Goal: Task Accomplishment & Management: Manage account settings

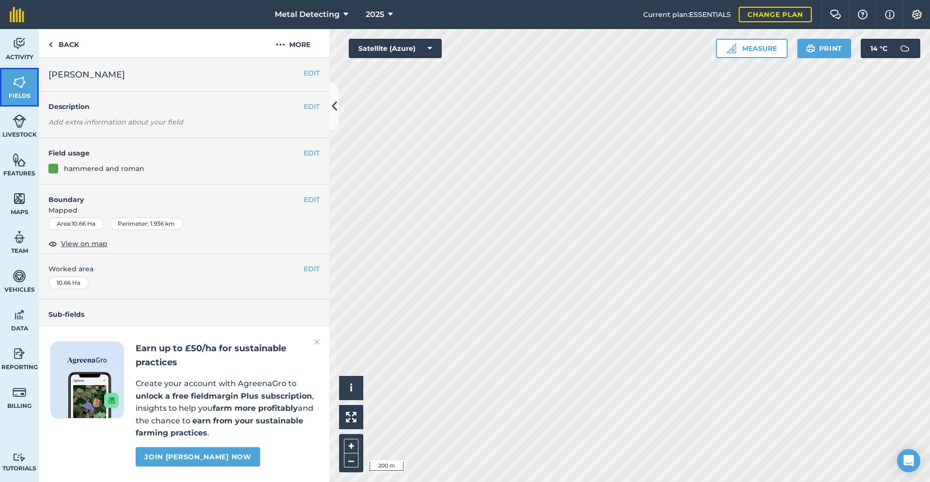
click at [13, 80] on img at bounding box center [20, 82] width 14 height 15
click at [309, 69] on button "EDIT" at bounding box center [312, 73] width 16 height 11
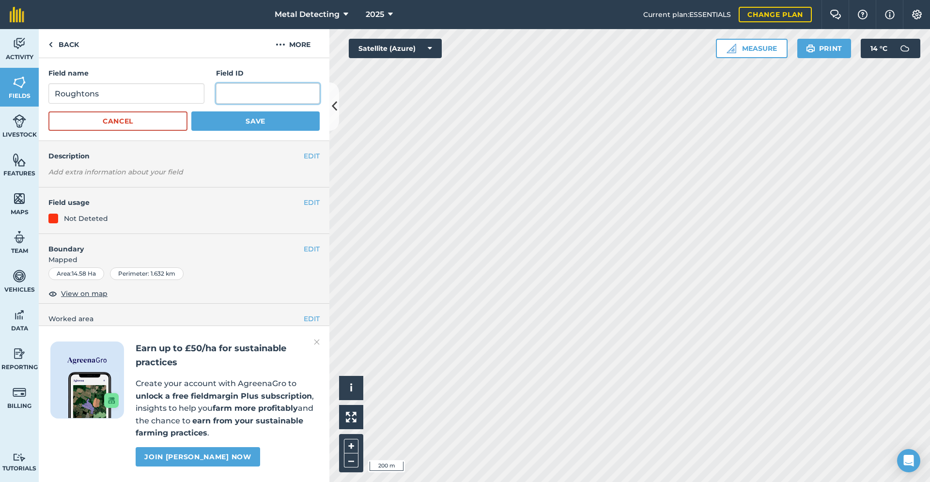
click at [238, 97] on input "text" at bounding box center [268, 93] width 104 height 20
type input "Cooks"
click at [272, 121] on button "Save" at bounding box center [255, 120] width 128 height 19
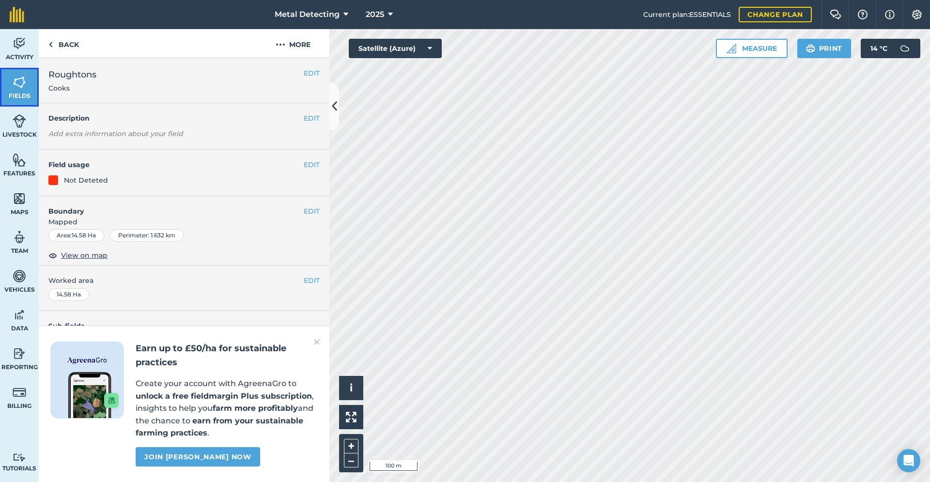
click at [26, 84] on img at bounding box center [20, 82] width 14 height 15
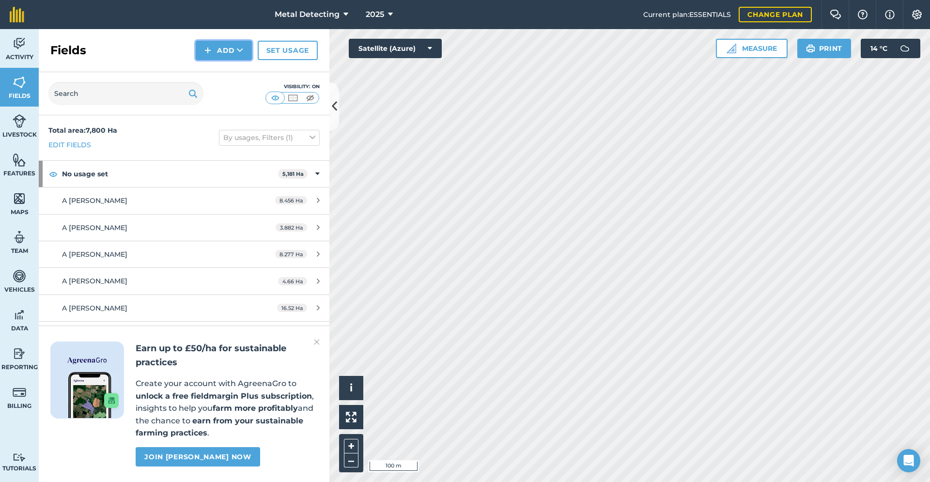
click at [227, 47] on button "Add" at bounding box center [224, 50] width 56 height 19
click at [224, 68] on link "Draw" at bounding box center [223, 71] width 53 height 21
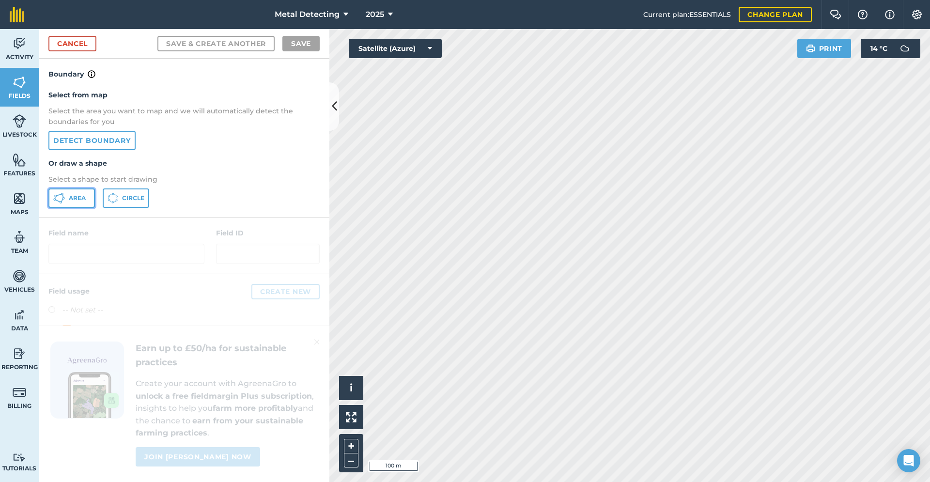
click at [73, 201] on span "Area" at bounding box center [77, 198] width 17 height 8
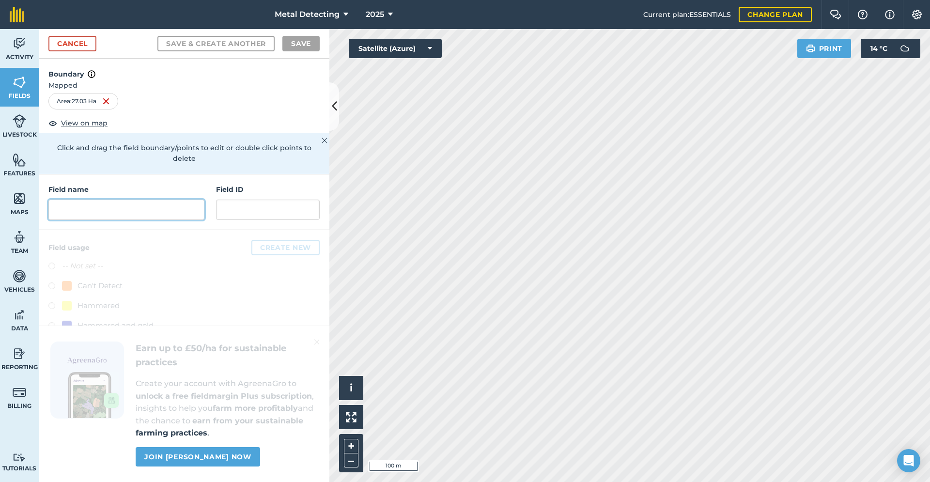
click at [171, 199] on input "text" at bounding box center [126, 209] width 156 height 20
click at [122, 199] on input "text" at bounding box center [126, 209] width 156 height 20
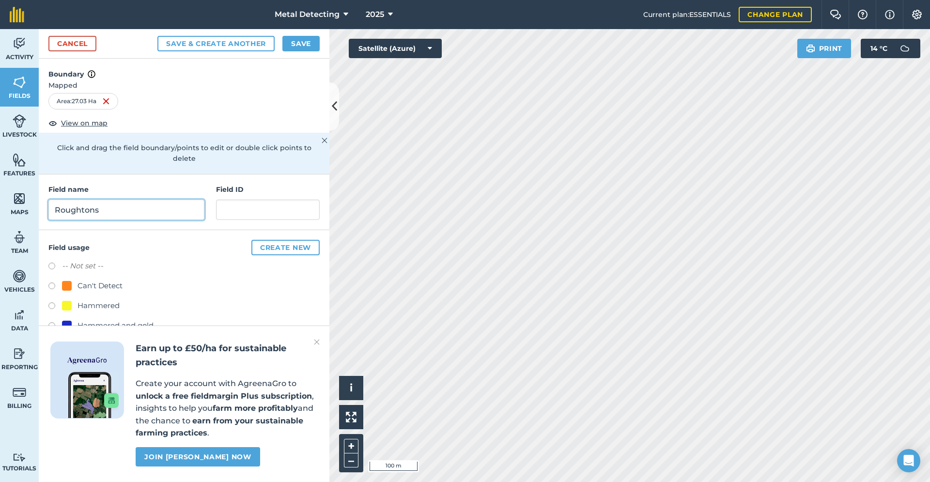
type input "Roughtons"
click at [245, 199] on input "text" at bounding box center [268, 209] width 104 height 20
type input "Hasthorpe"
click at [51, 262] on label at bounding box center [55, 267] width 14 height 10
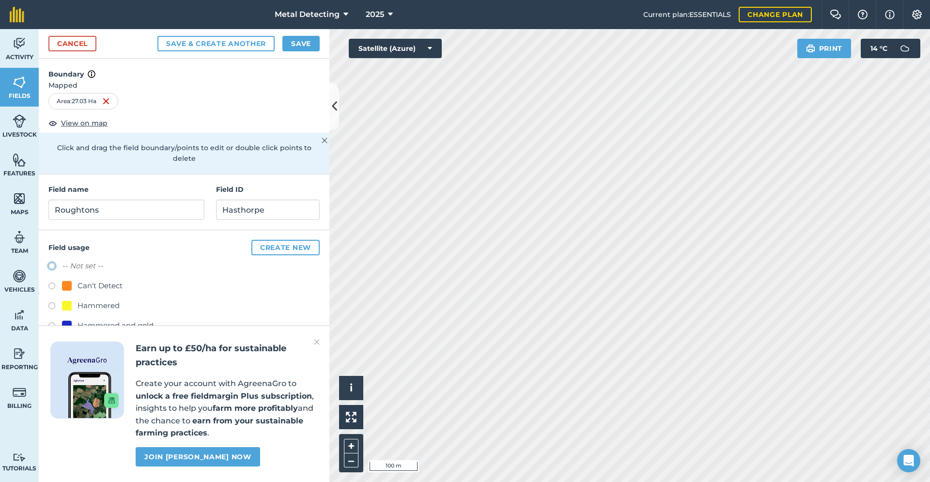
radio input "true"
click at [301, 41] on button "Save" at bounding box center [300, 43] width 37 height 15
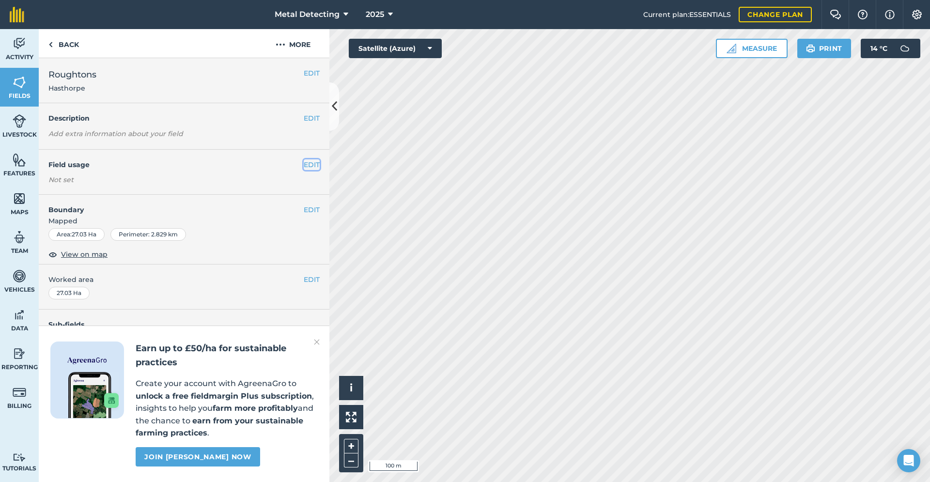
click at [307, 163] on button "EDIT" at bounding box center [312, 164] width 16 height 11
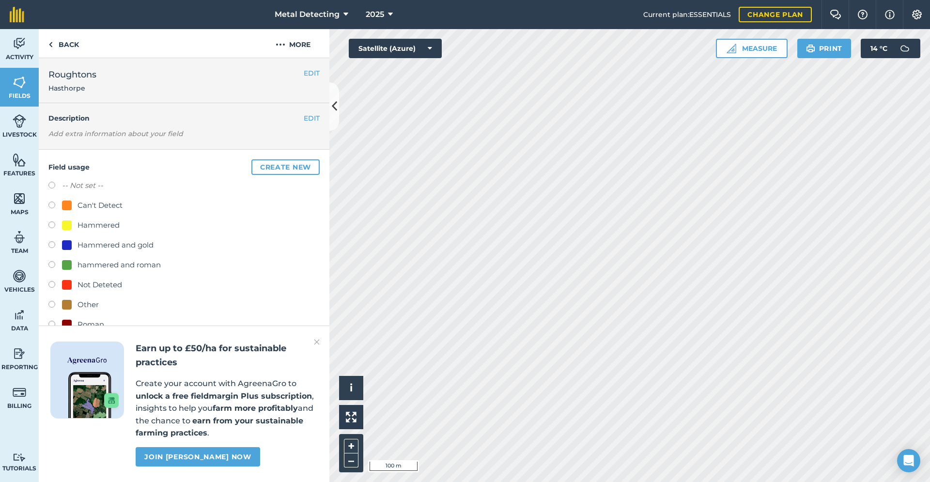
click at [51, 283] on label at bounding box center [55, 286] width 14 height 10
radio input "true"
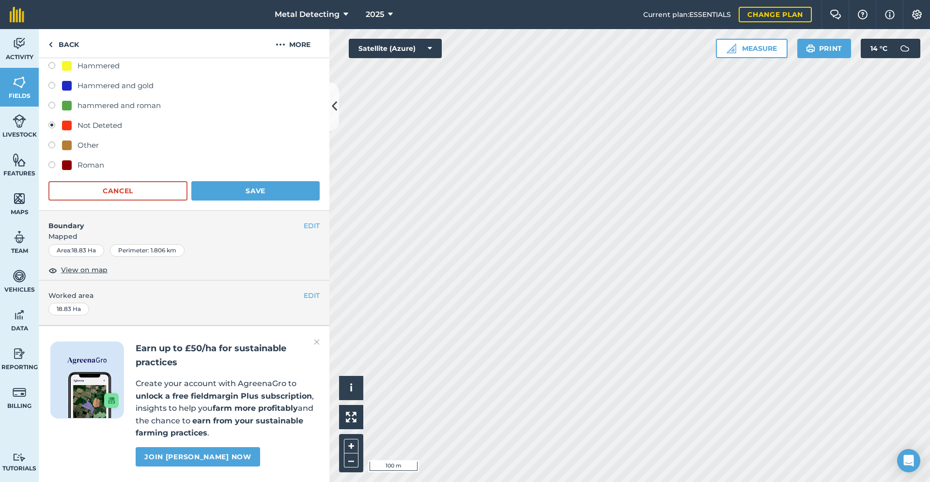
scroll to position [157, 0]
click at [249, 183] on button "Save" at bounding box center [255, 190] width 128 height 19
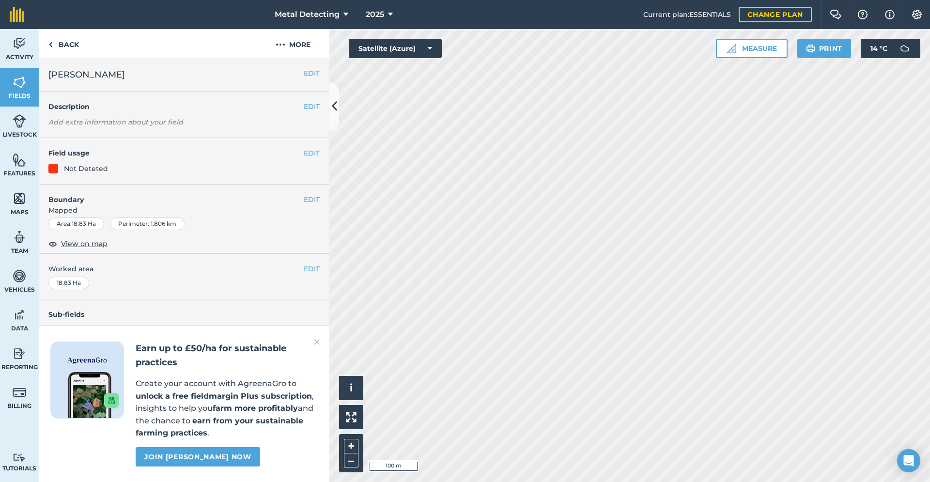
scroll to position [0, 0]
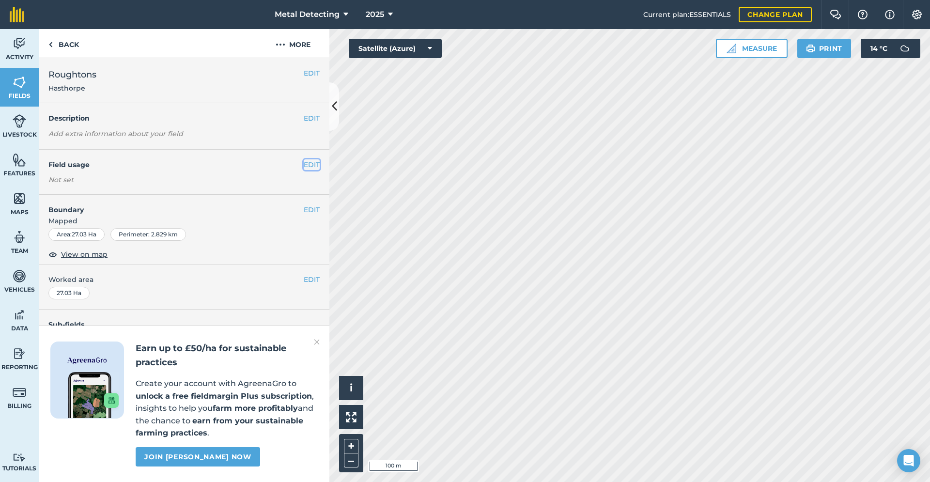
click at [317, 163] on button "EDIT" at bounding box center [312, 164] width 16 height 11
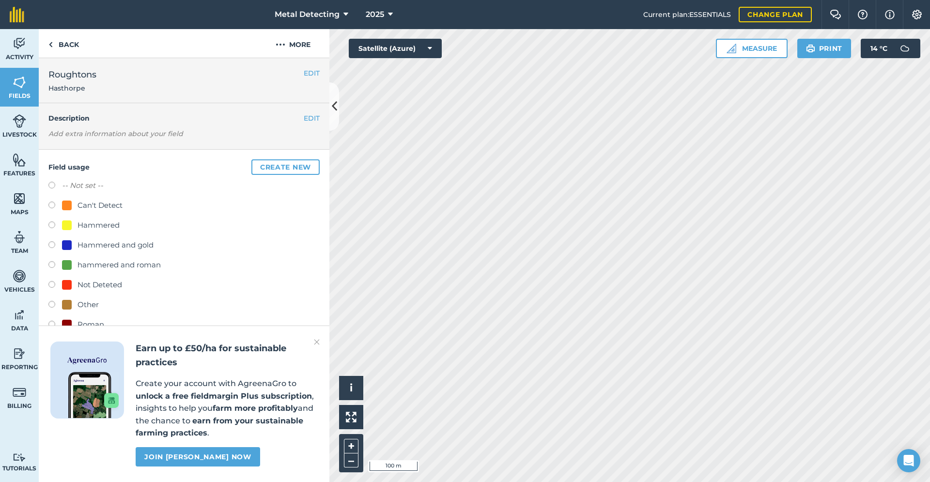
click at [48, 283] on label at bounding box center [55, 286] width 14 height 10
radio input "true"
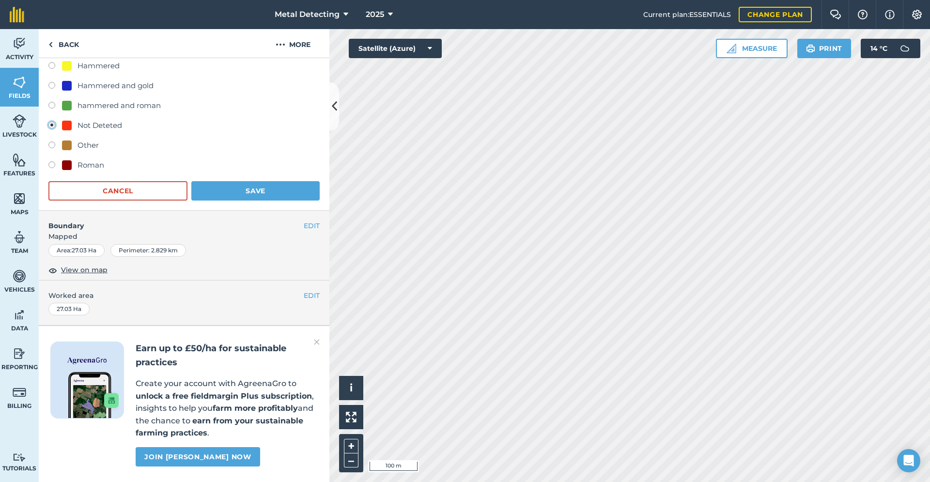
scroll to position [186, 0]
click at [250, 181] on button "Save" at bounding box center [255, 190] width 128 height 19
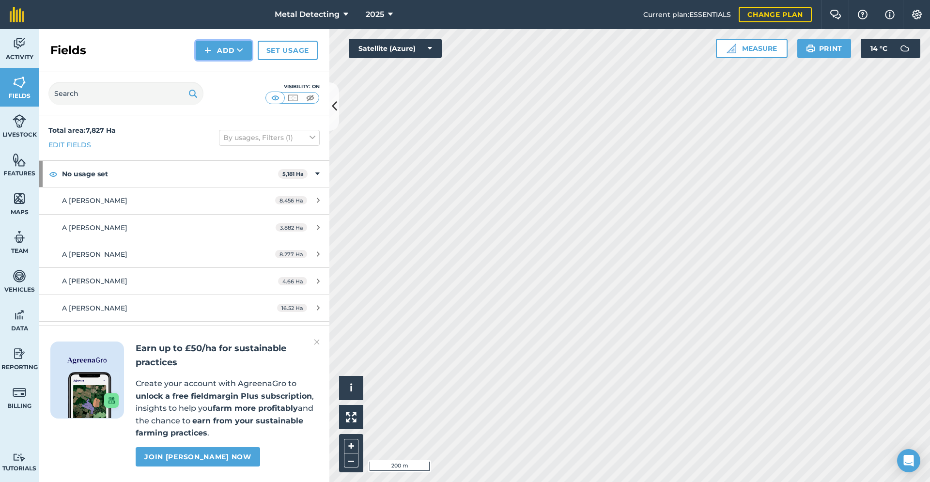
click at [223, 55] on button "Add" at bounding box center [224, 50] width 56 height 19
click at [221, 71] on link "Draw" at bounding box center [223, 71] width 53 height 21
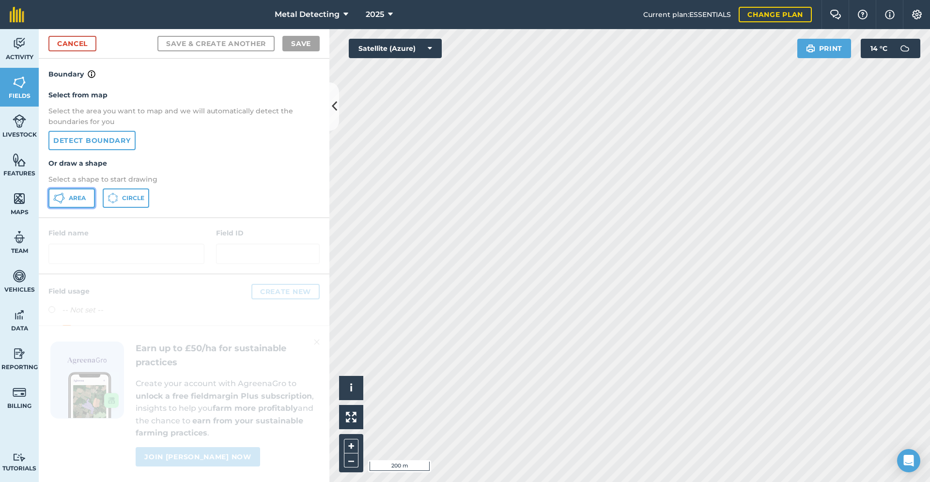
click at [70, 201] on span "Area" at bounding box center [77, 198] width 17 height 8
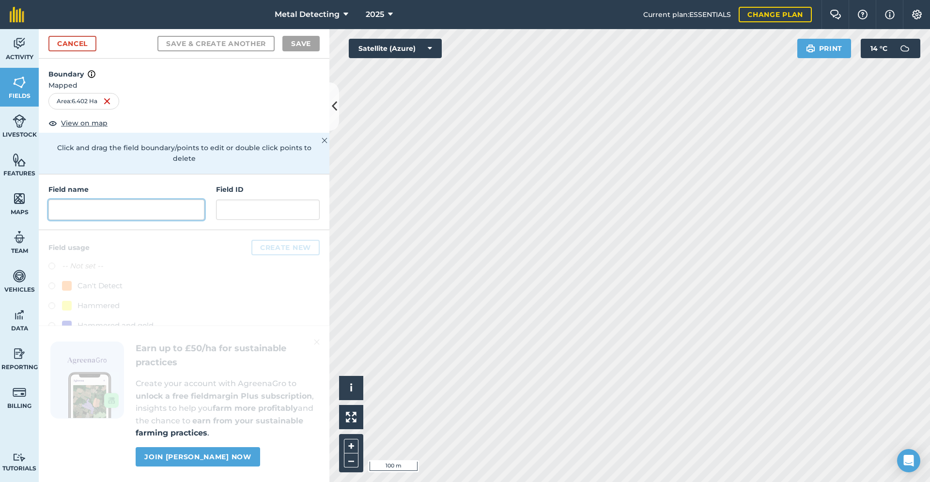
click at [148, 204] on input "text" at bounding box center [126, 209] width 156 height 20
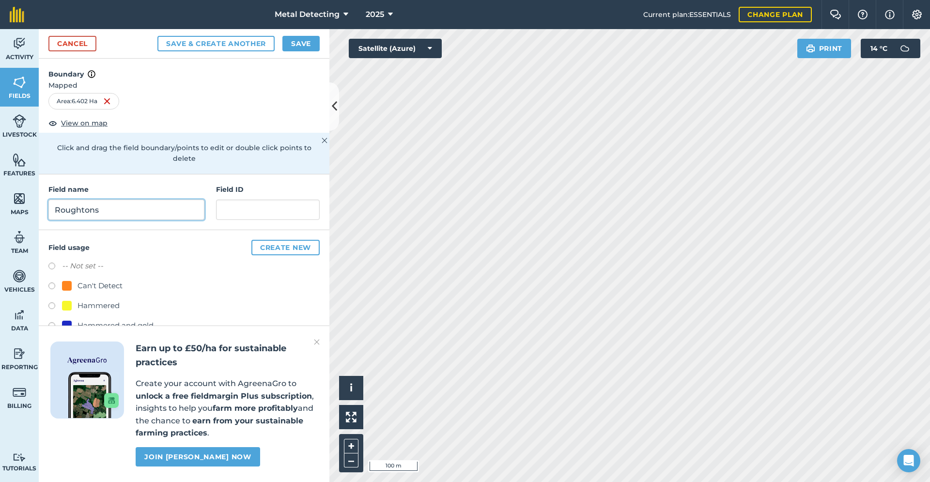
type input "Roughtons"
click at [272, 199] on input "text" at bounding box center [268, 209] width 104 height 20
type input "M"
type input "Nichy Field"
click at [151, 269] on div "-- Not set -- Can't Detect Hammered Hammered and gold hammered and roman Not De…" at bounding box center [183, 336] width 271 height 153
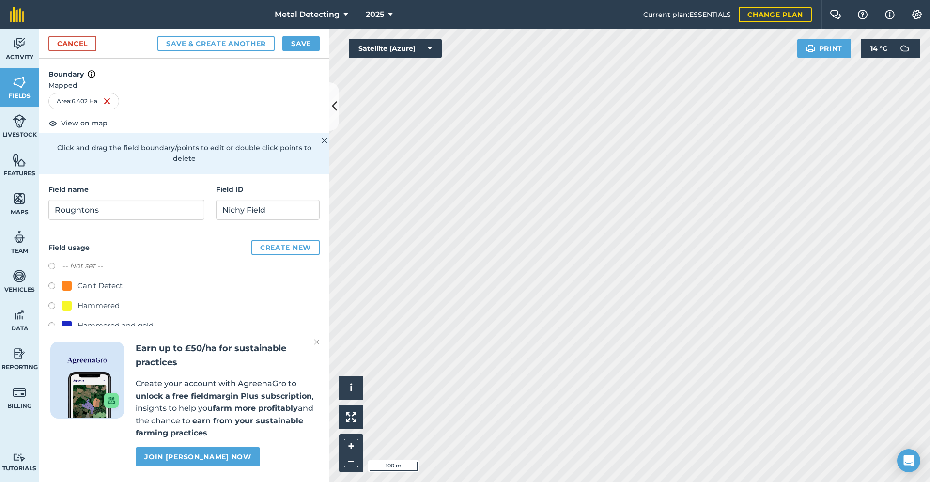
drag, startPoint x: 150, startPoint y: 269, endPoint x: 144, endPoint y: 236, distance: 33.4
click at [144, 236] on div "Field usage Create new -- Not set -- Can't Detect Hammered Hammered and gold ha…" at bounding box center [184, 329] width 291 height 199
click at [53, 262] on label at bounding box center [55, 267] width 14 height 10
radio input "true"
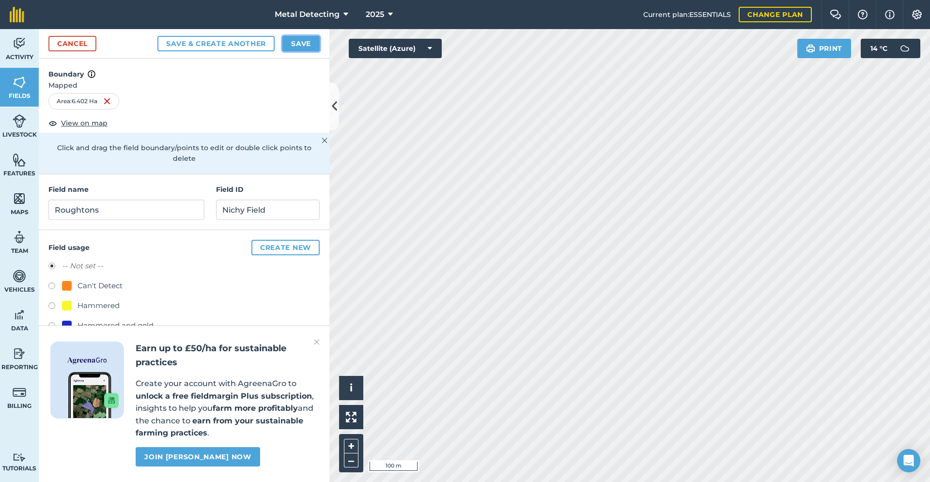
click at [300, 48] on button "Save" at bounding box center [300, 43] width 37 height 15
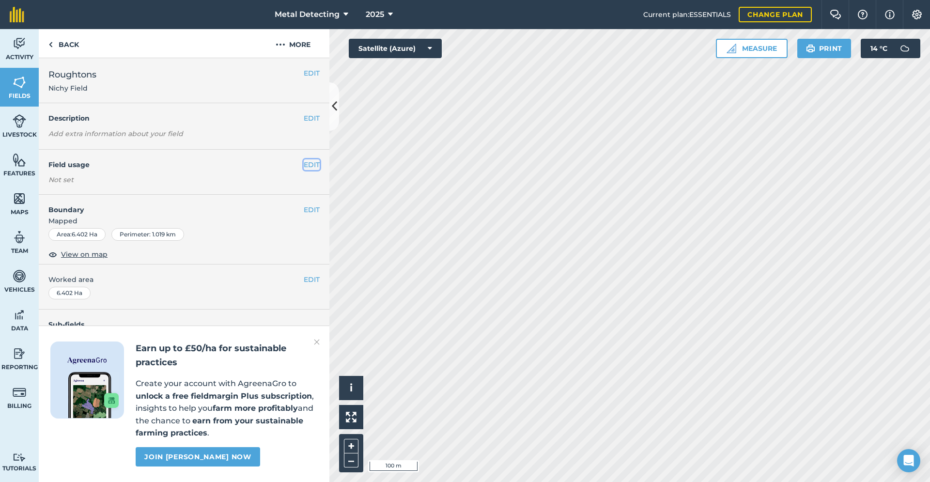
click at [306, 166] on button "EDIT" at bounding box center [312, 164] width 16 height 11
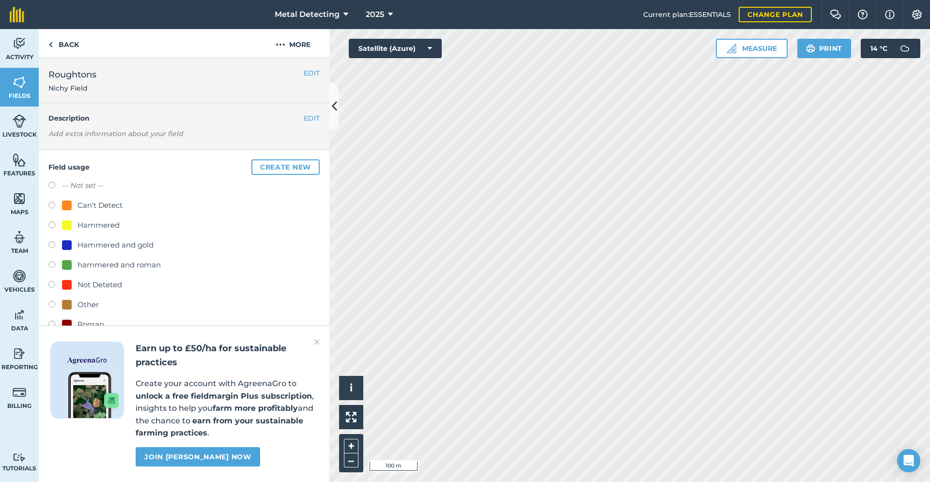
click at [50, 286] on label at bounding box center [55, 286] width 14 height 10
radio input "true"
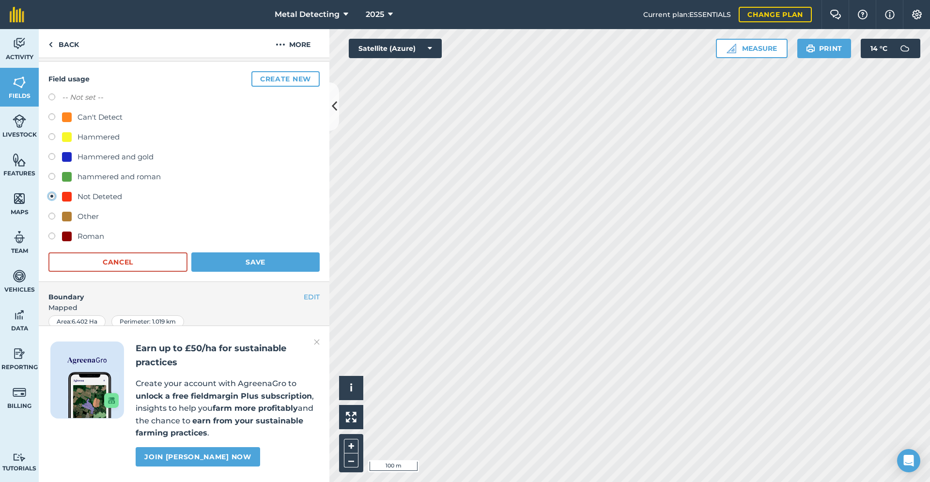
scroll to position [186, 0]
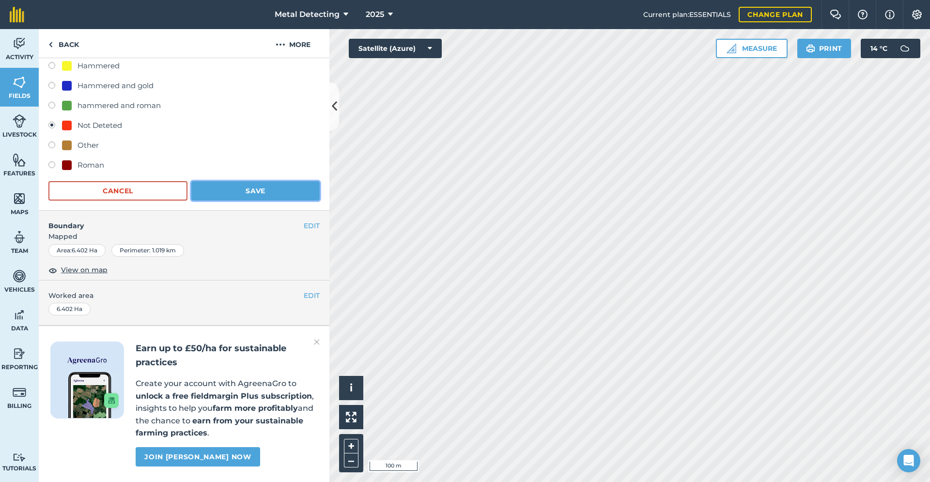
click at [243, 181] on button "Save" at bounding box center [255, 190] width 128 height 19
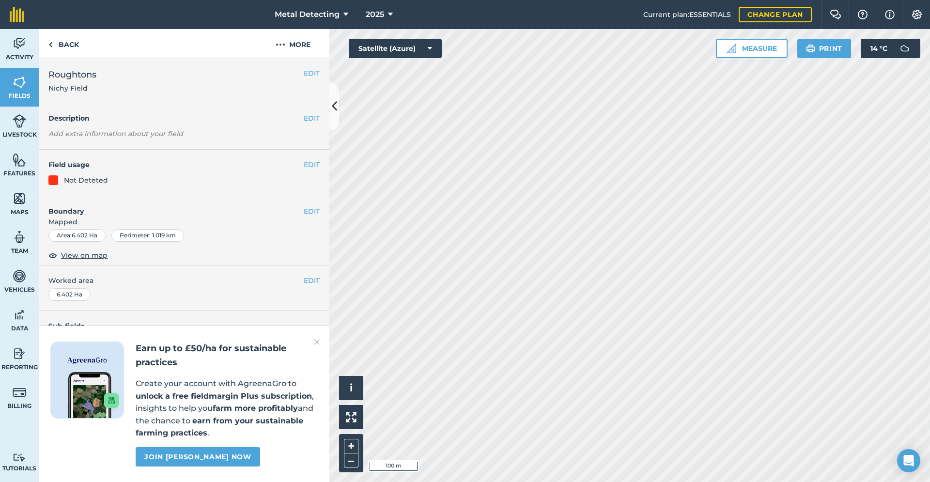
scroll to position [0, 0]
click at [19, 80] on img at bounding box center [20, 82] width 14 height 15
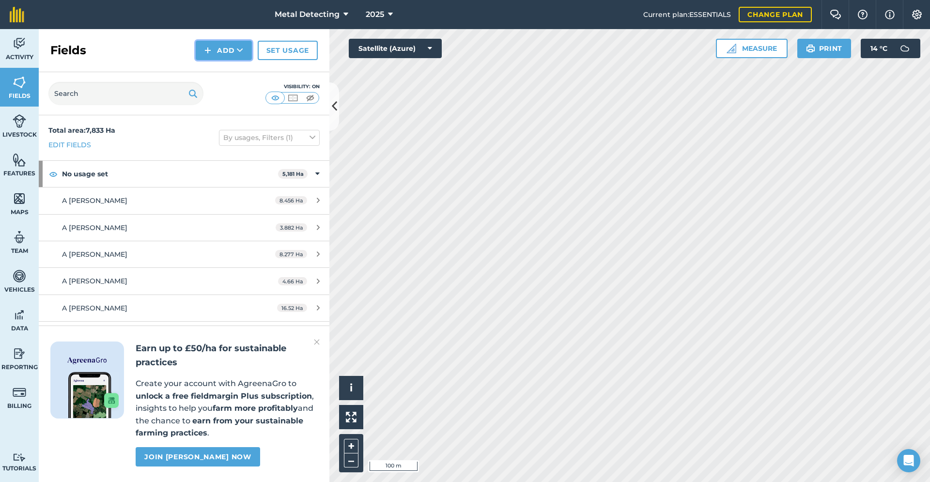
click at [219, 46] on button "Add" at bounding box center [224, 50] width 56 height 19
click at [218, 74] on link "Draw" at bounding box center [223, 71] width 53 height 21
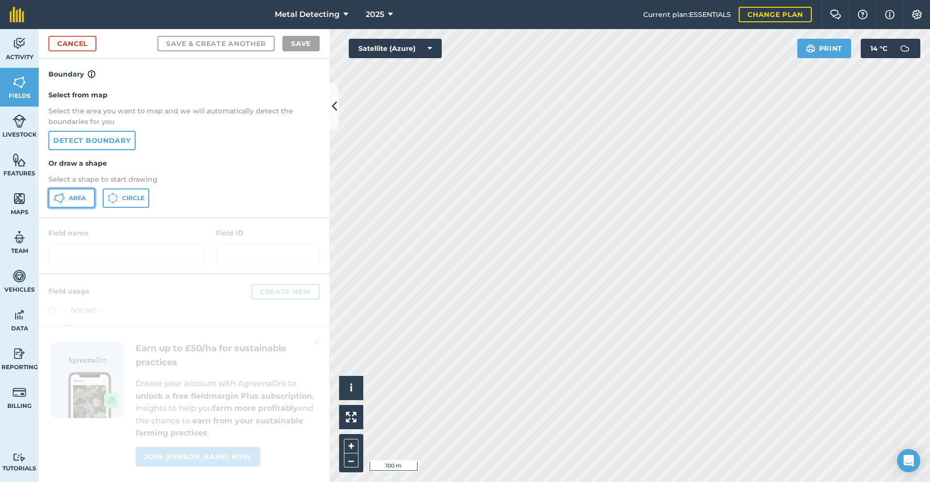
click at [71, 194] on button "Area" at bounding box center [71, 197] width 46 height 19
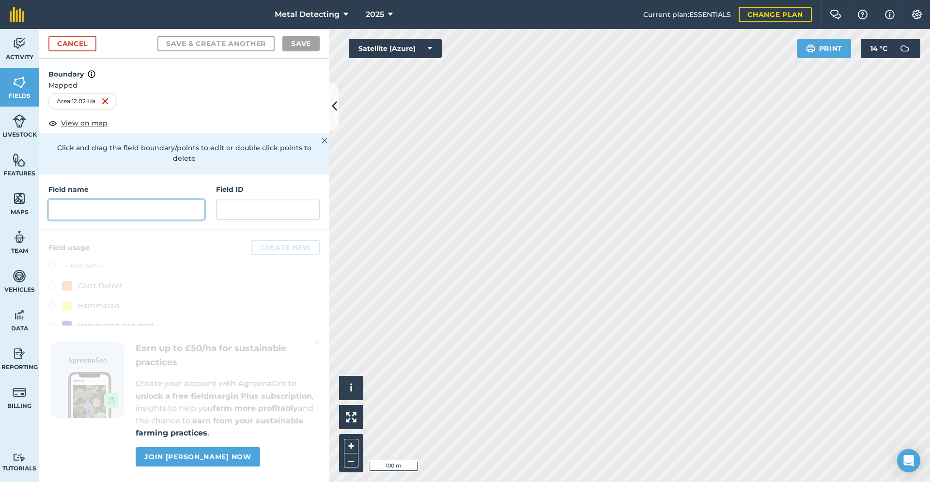
click at [183, 199] on input "text" at bounding box center [126, 209] width 156 height 20
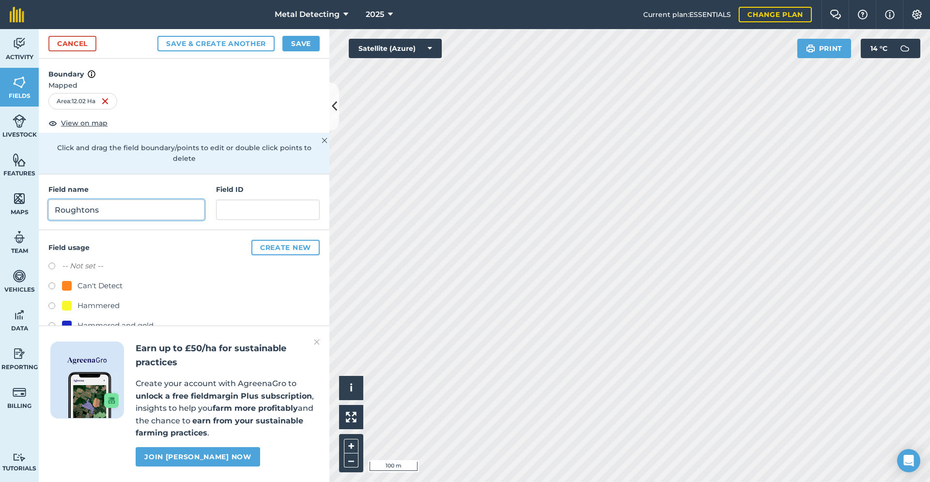
type input "Roughtons"
click at [237, 204] on input "text" at bounding box center [268, 209] width 104 height 20
click at [316, 344] on img at bounding box center [317, 342] width 6 height 12
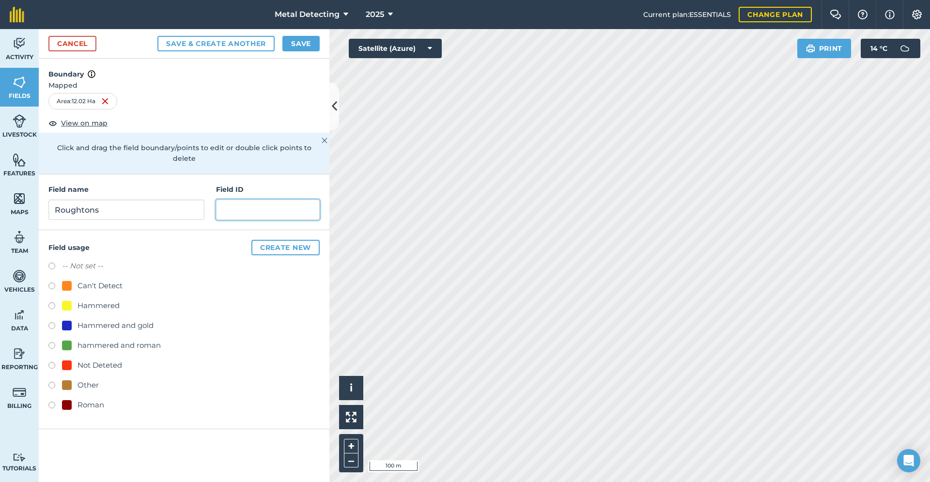
click at [264, 199] on input "text" at bounding box center [268, 209] width 104 height 20
type input "Hogsbeck Yard"
click at [51, 362] on label at bounding box center [55, 367] width 14 height 10
radio input "true"
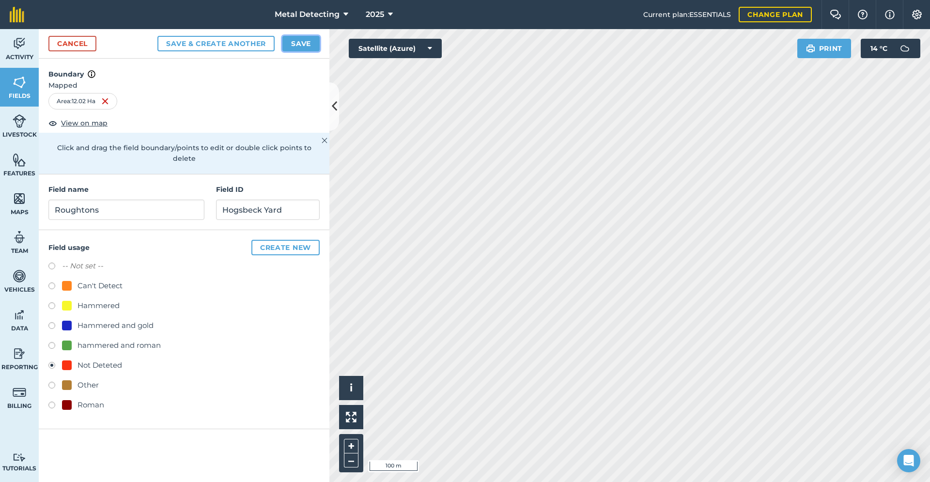
click at [305, 44] on button "Save" at bounding box center [300, 43] width 37 height 15
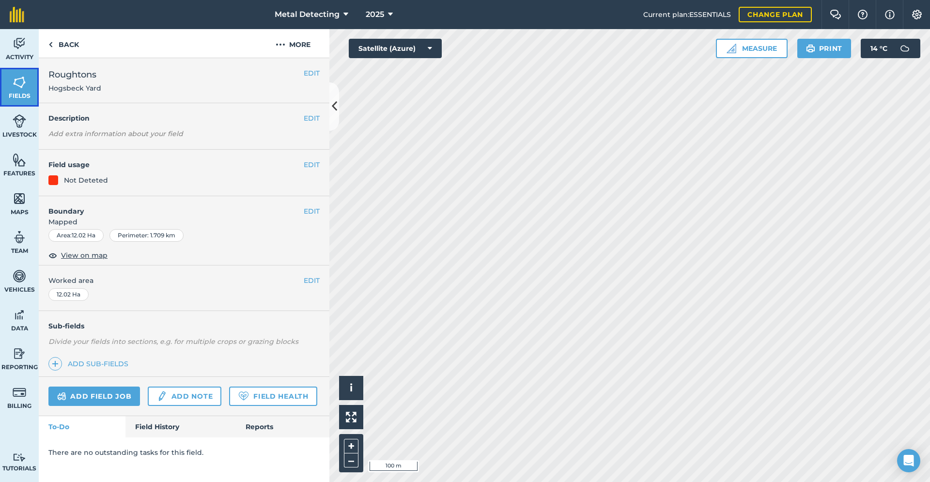
click at [16, 78] on img at bounding box center [20, 82] width 14 height 15
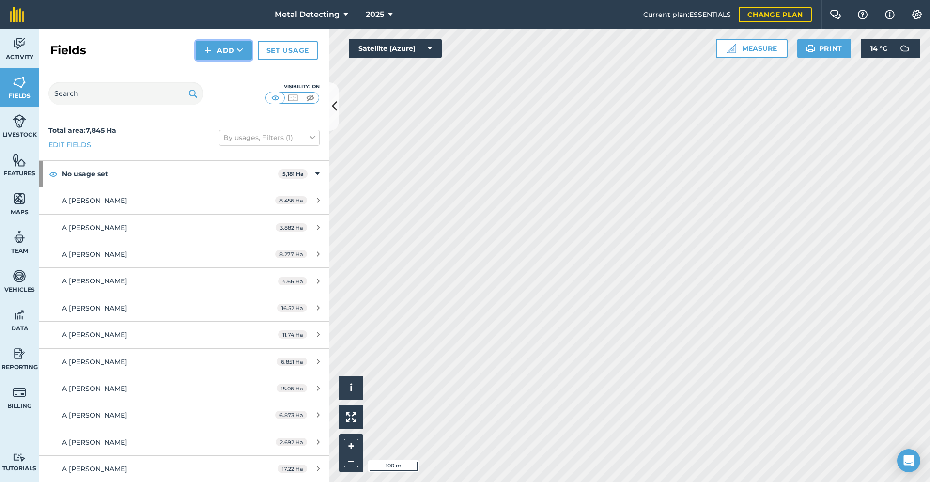
click at [222, 55] on button "Add" at bounding box center [224, 50] width 56 height 19
click at [227, 69] on link "Draw" at bounding box center [223, 71] width 53 height 21
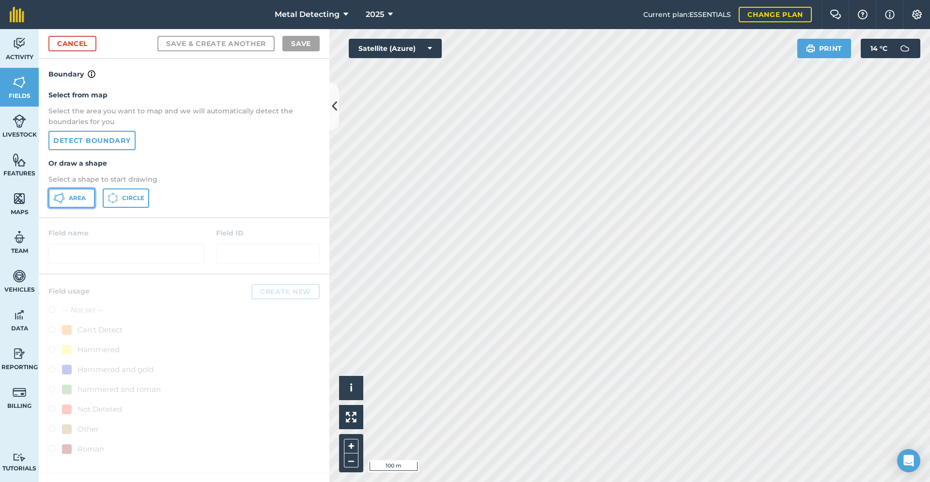
click at [74, 196] on span "Area" at bounding box center [77, 198] width 17 height 8
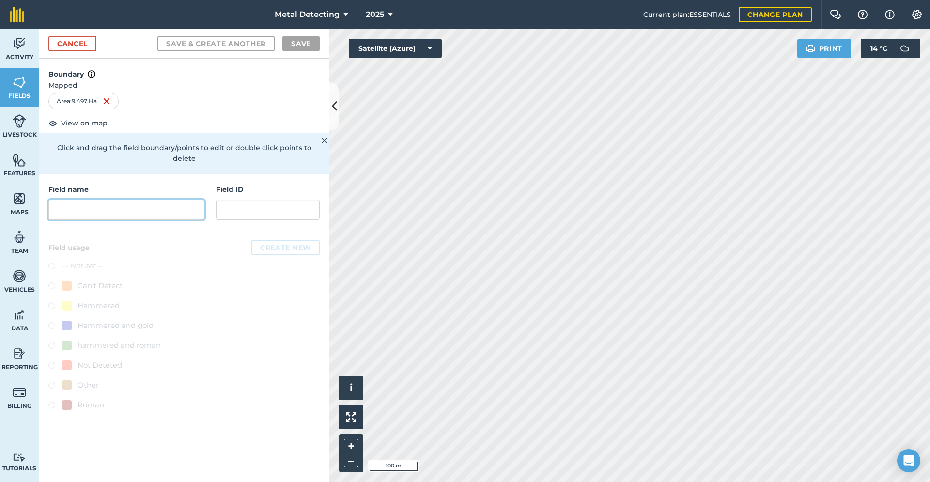
click at [107, 199] on input "text" at bounding box center [126, 209] width 156 height 20
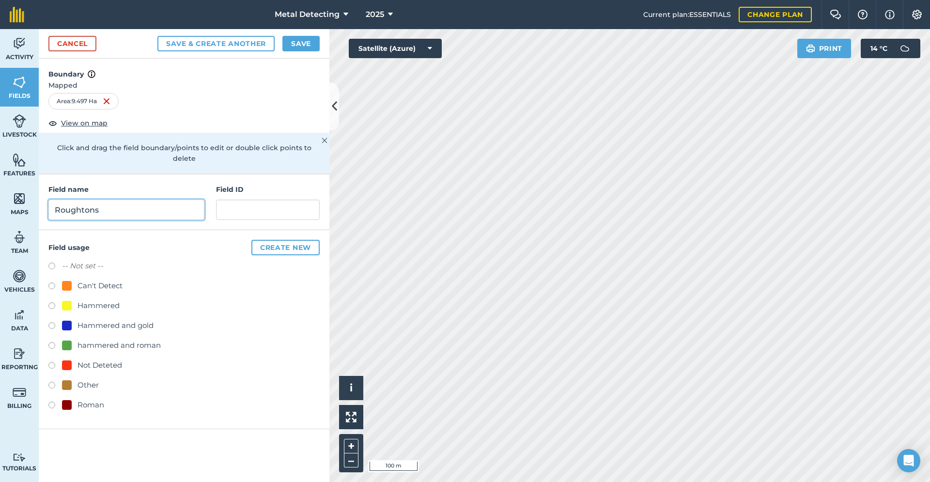
type input "Roughtons"
click at [224, 199] on input "text" at bounding box center [268, 209] width 104 height 20
type input "Johnsons"
click at [48, 362] on label at bounding box center [55, 367] width 14 height 10
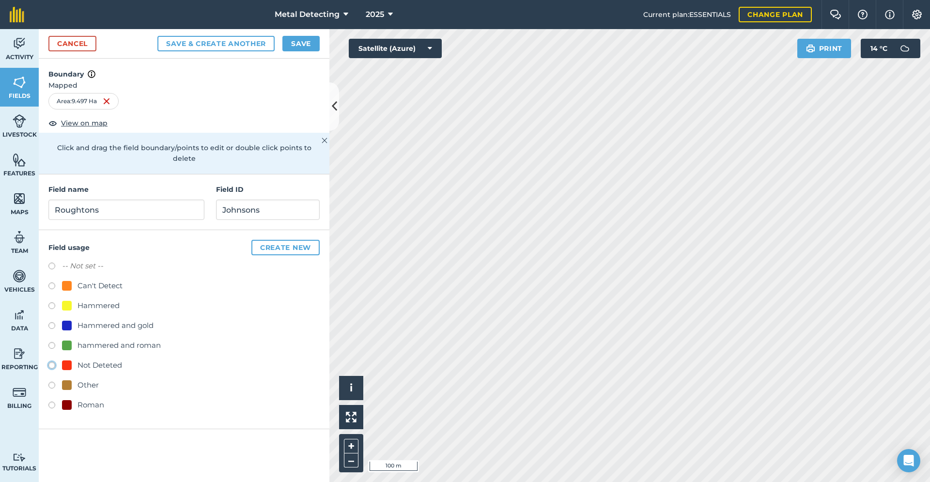
radio input "true"
click at [304, 43] on button "Save" at bounding box center [300, 43] width 37 height 15
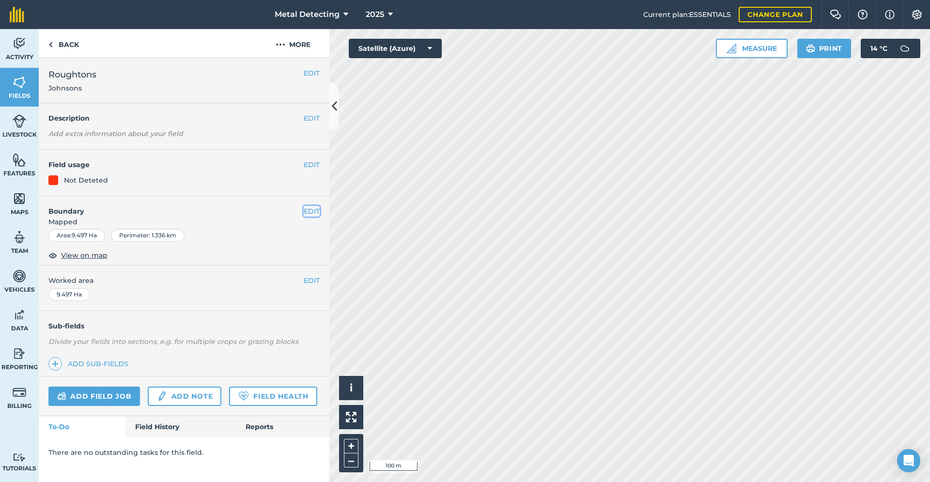
click at [309, 212] on button "EDIT" at bounding box center [312, 211] width 16 height 11
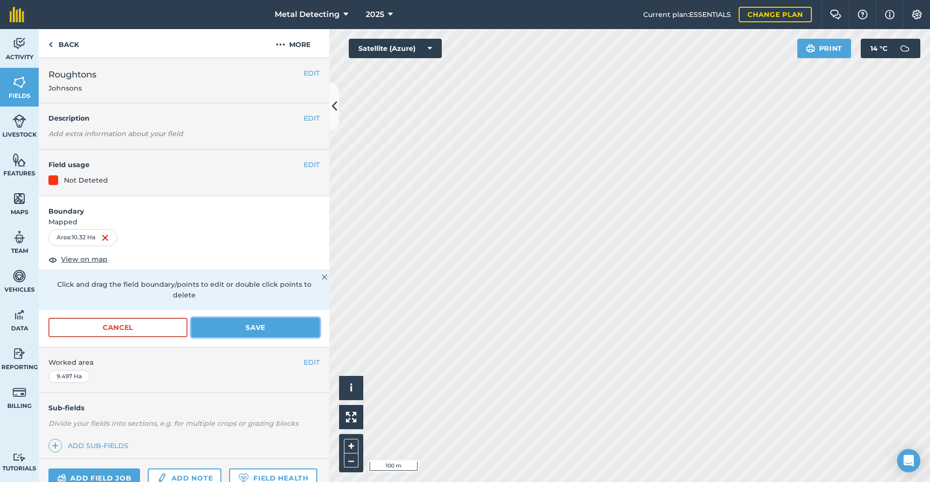
click at [235, 323] on button "Save" at bounding box center [255, 327] width 128 height 19
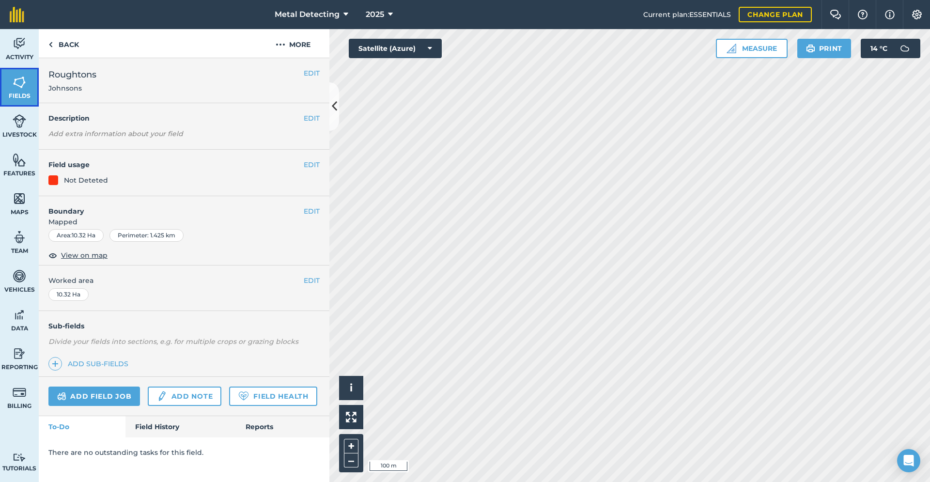
click at [16, 86] on img at bounding box center [20, 82] width 14 height 15
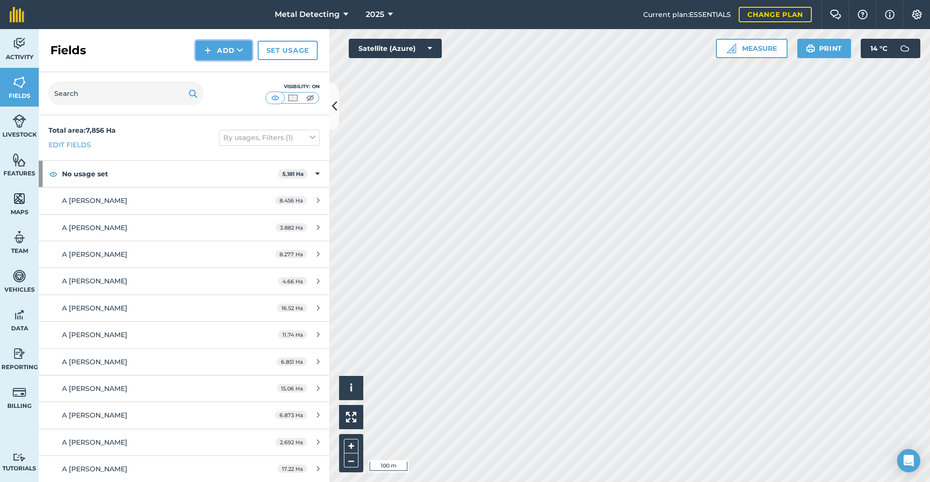
click at [225, 50] on button "Add" at bounding box center [224, 50] width 56 height 19
click at [225, 70] on link "Draw" at bounding box center [223, 71] width 53 height 21
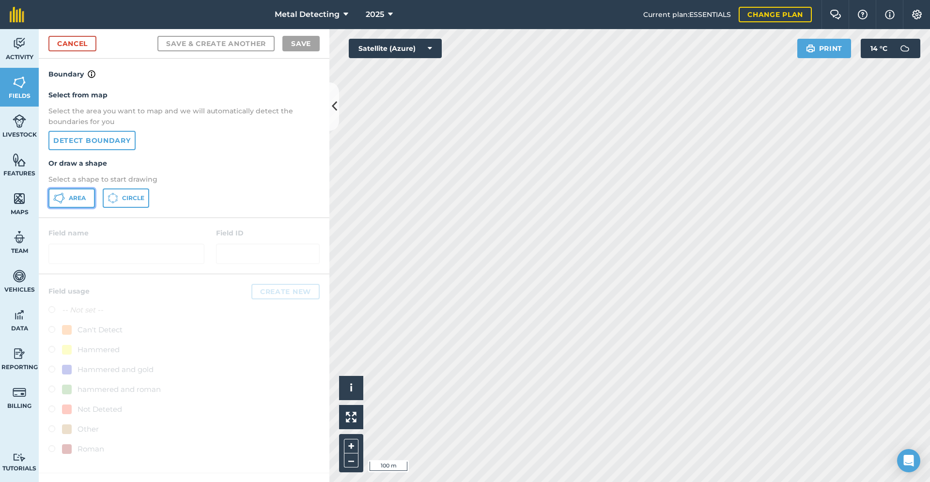
click at [66, 197] on button "Area" at bounding box center [71, 197] width 46 height 19
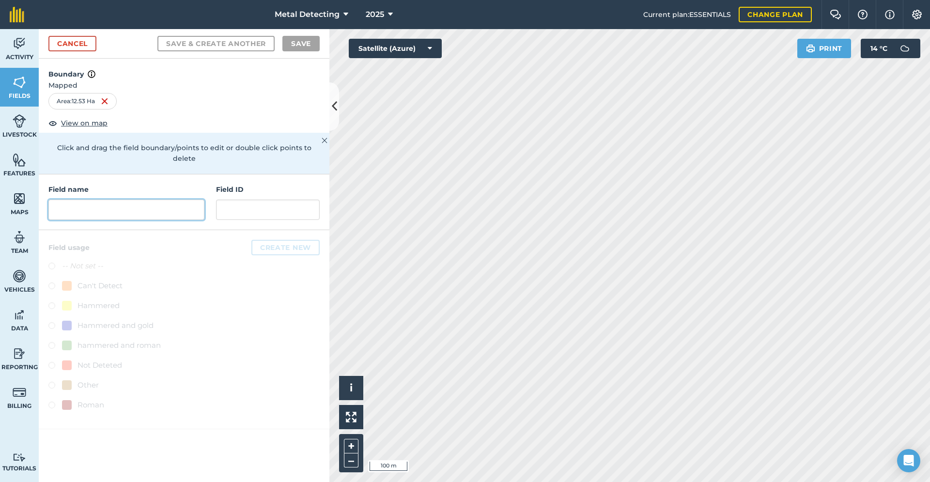
click at [134, 199] on input "text" at bounding box center [126, 209] width 156 height 20
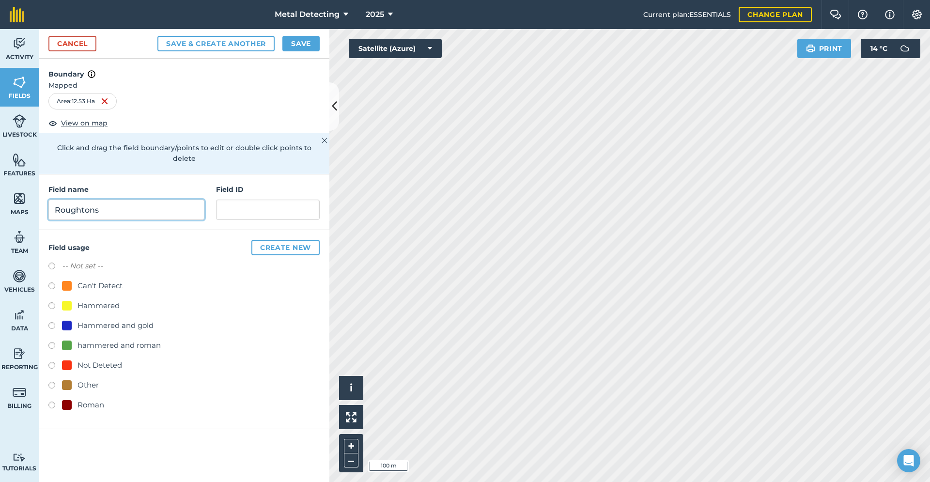
type input "Roughtons"
click at [51, 362] on label at bounding box center [55, 367] width 14 height 10
radio input "true"
click at [297, 46] on button "Save" at bounding box center [300, 43] width 37 height 15
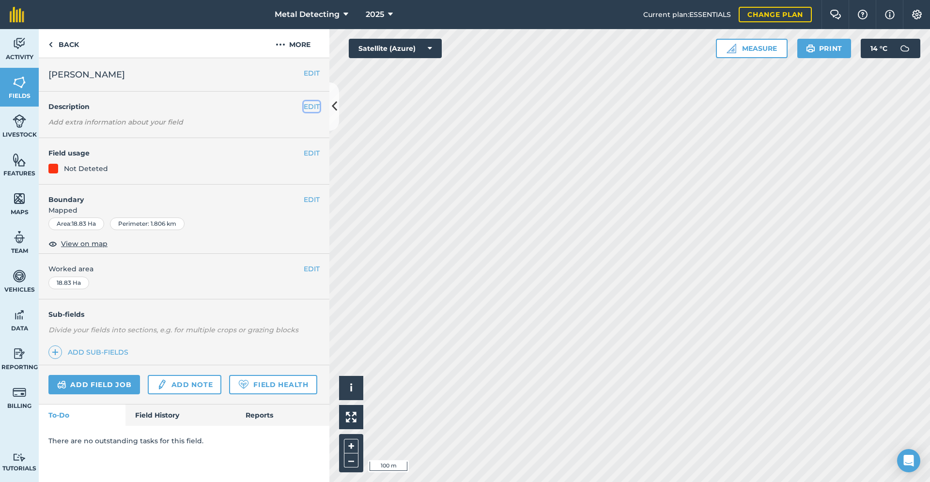
click at [310, 103] on button "EDIT" at bounding box center [312, 106] width 16 height 11
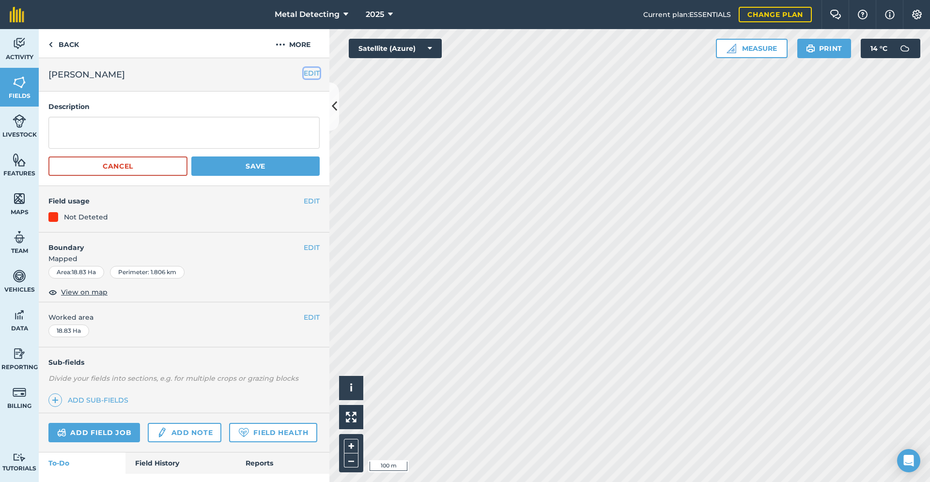
click at [304, 75] on button "EDIT" at bounding box center [312, 73] width 16 height 11
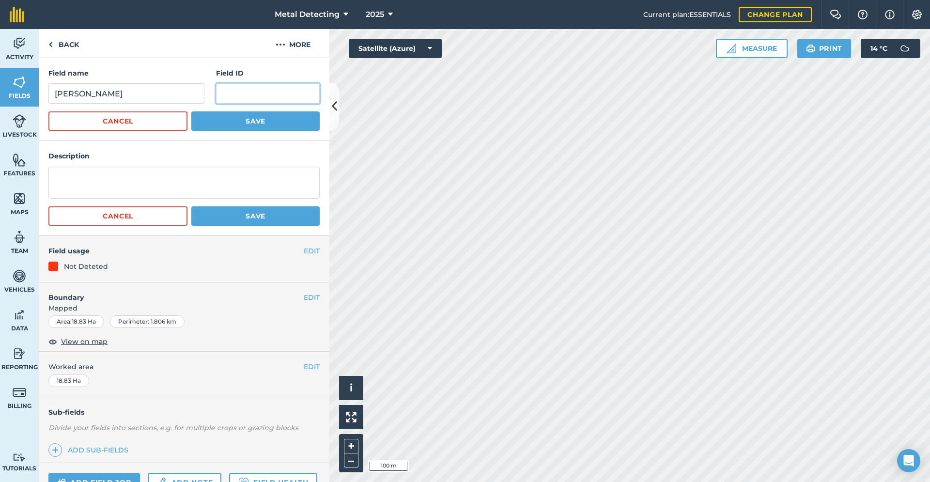
click at [274, 92] on input "text" at bounding box center [268, 93] width 104 height 20
type input "[GEOGRAPHIC_DATA]"
click at [249, 122] on button "Save" at bounding box center [255, 120] width 128 height 19
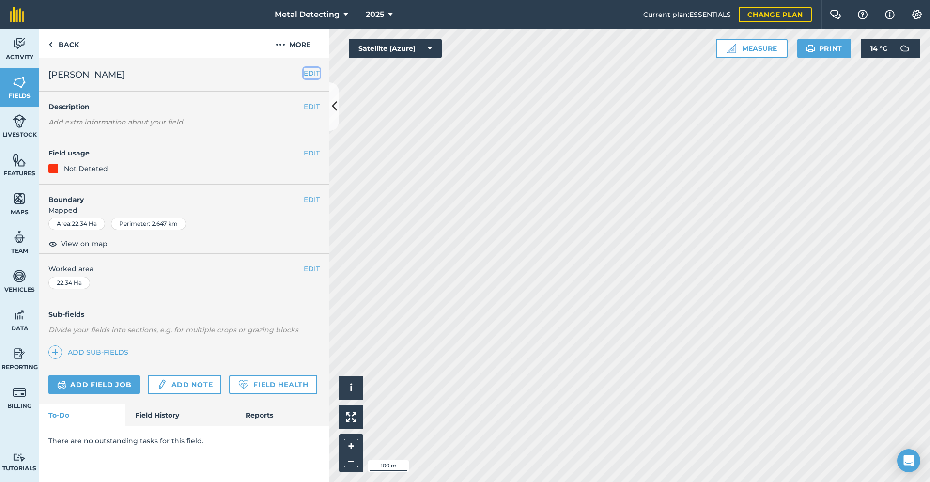
click at [309, 72] on button "EDIT" at bounding box center [312, 73] width 16 height 11
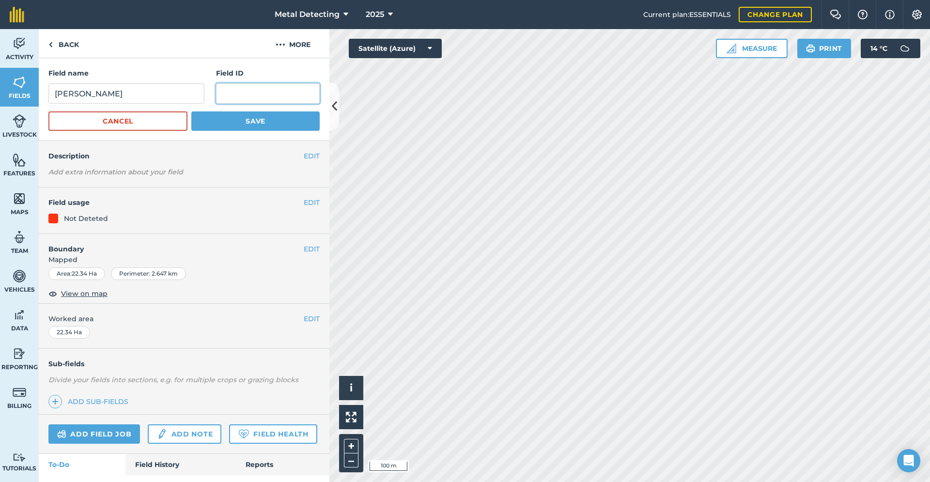
click at [243, 95] on input "text" at bounding box center [268, 93] width 104 height 20
type input "[PERSON_NAME]"
click at [253, 115] on button "Save" at bounding box center [255, 120] width 128 height 19
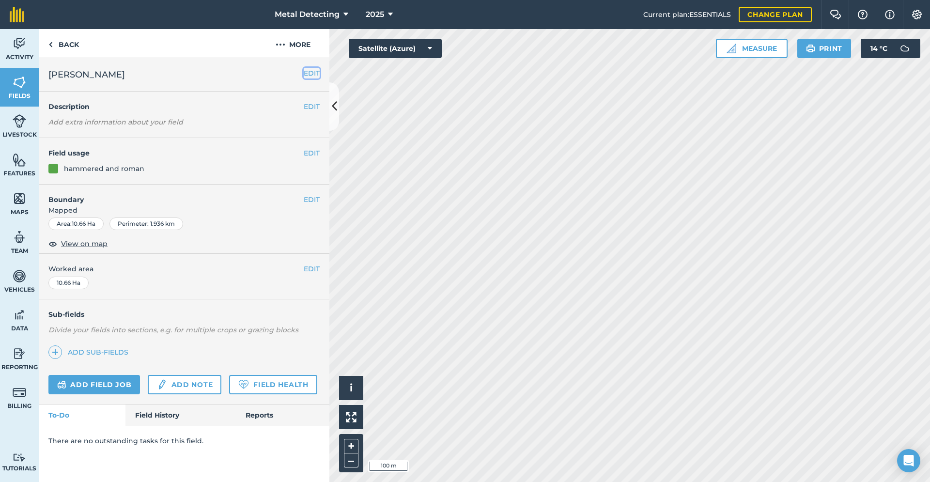
click at [311, 68] on button "EDIT" at bounding box center [312, 73] width 16 height 11
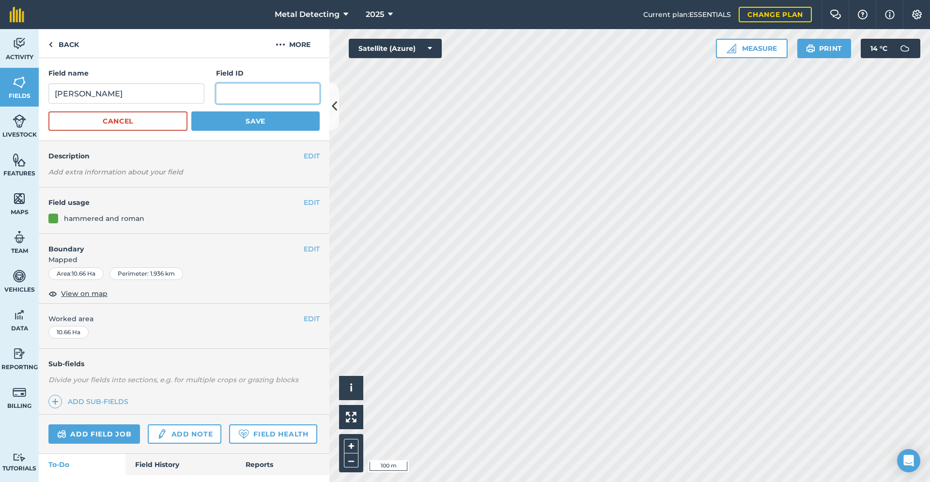
click at [261, 88] on input "text" at bounding box center [268, 93] width 104 height 20
type input "Castle"
click at [253, 112] on button "Save" at bounding box center [255, 120] width 128 height 19
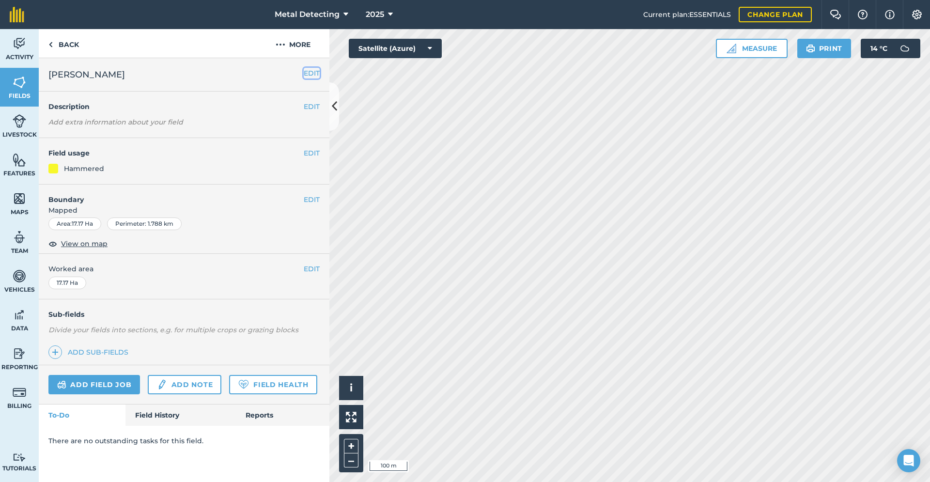
click at [310, 75] on button "EDIT" at bounding box center [312, 73] width 16 height 11
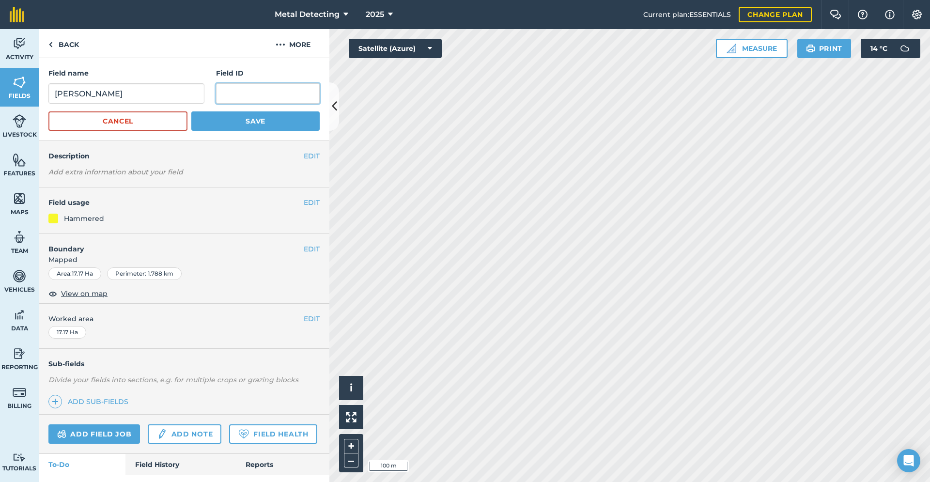
click at [275, 91] on input "text" at bounding box center [268, 93] width 104 height 20
type input "[PERSON_NAME] Yard"
click at [259, 121] on button "Save" at bounding box center [255, 120] width 128 height 19
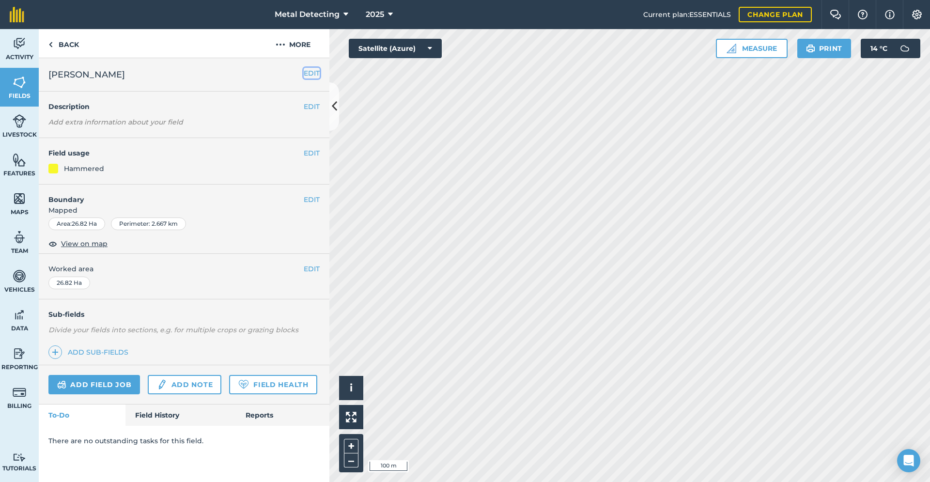
click at [316, 68] on button "EDIT" at bounding box center [312, 73] width 16 height 11
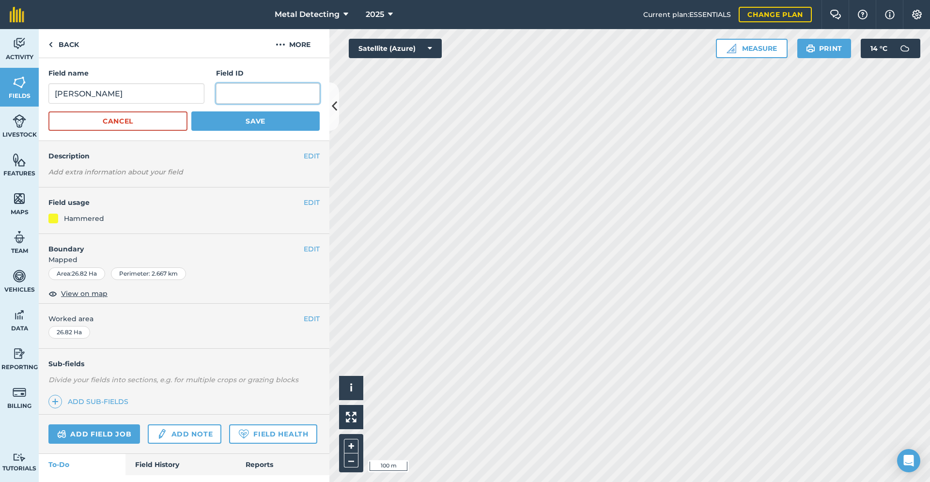
click at [231, 93] on input "text" at bounding box center [268, 93] width 104 height 20
type input "Council Houses"
click at [235, 116] on button "Save" at bounding box center [255, 120] width 128 height 19
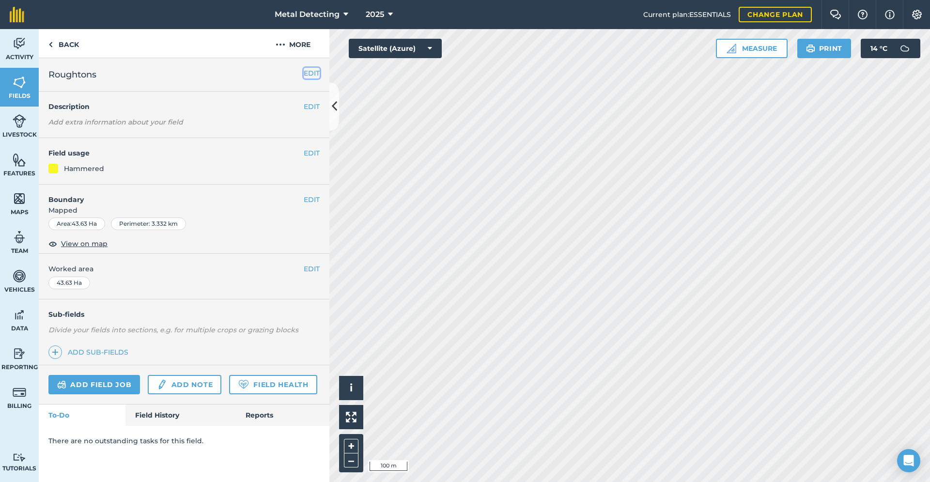
click at [319, 72] on button "EDIT" at bounding box center [312, 73] width 16 height 11
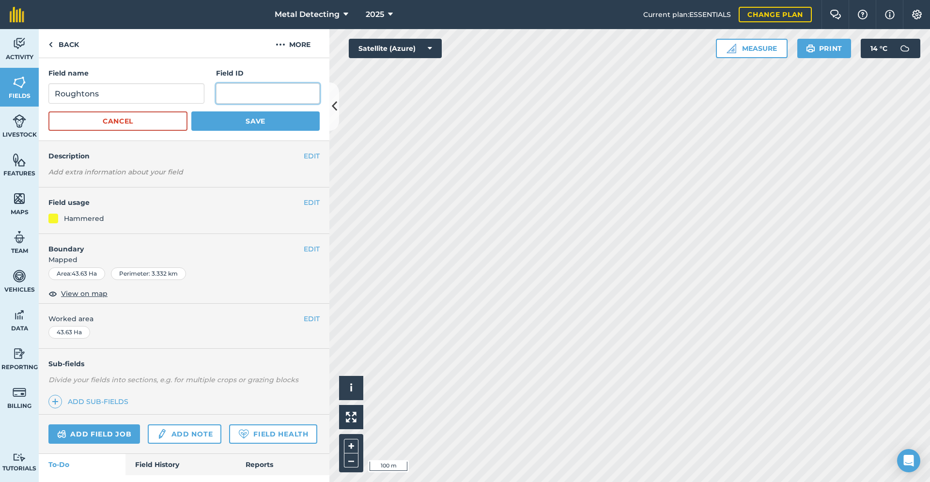
click at [254, 94] on input "text" at bounding box center [268, 93] width 104 height 20
type input "[PERSON_NAME]"
click at [247, 121] on button "Save" at bounding box center [255, 120] width 128 height 19
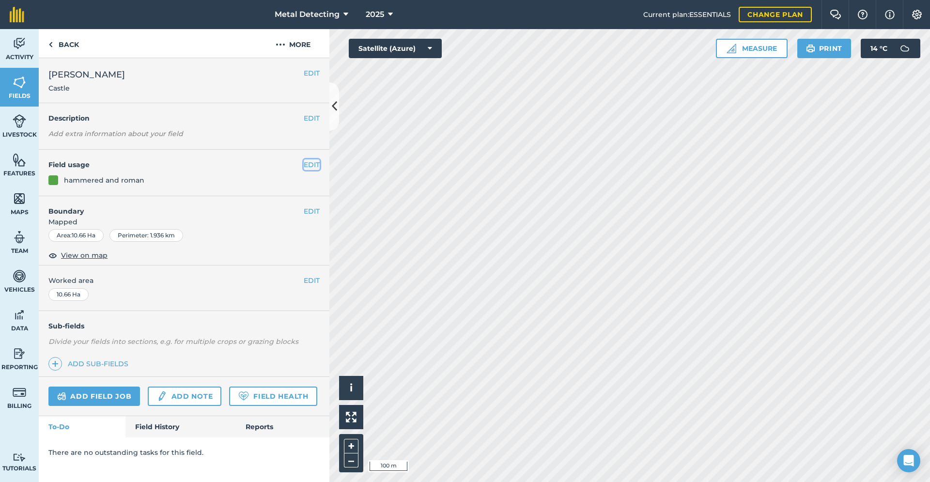
click at [318, 161] on button "EDIT" at bounding box center [312, 164] width 16 height 11
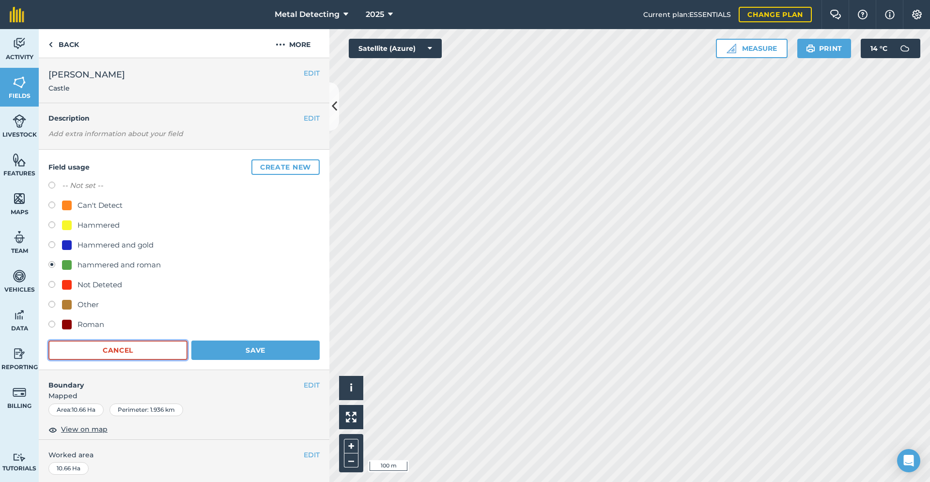
click at [136, 357] on button "Cancel" at bounding box center [117, 349] width 139 height 19
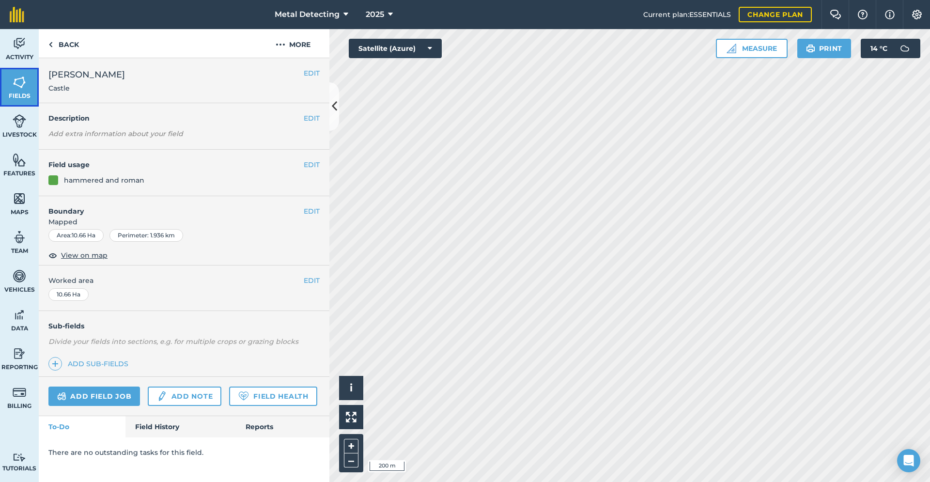
click at [22, 80] on img at bounding box center [20, 82] width 14 height 15
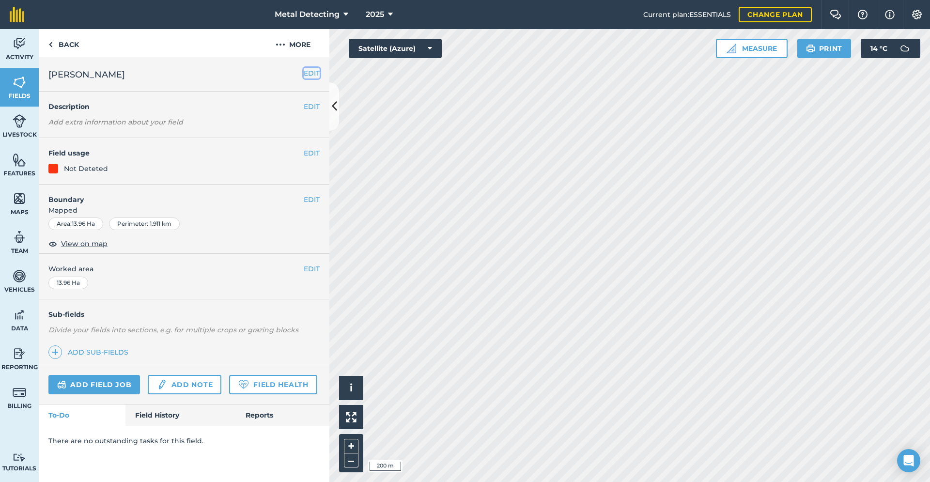
click at [312, 75] on button "EDIT" at bounding box center [312, 73] width 16 height 11
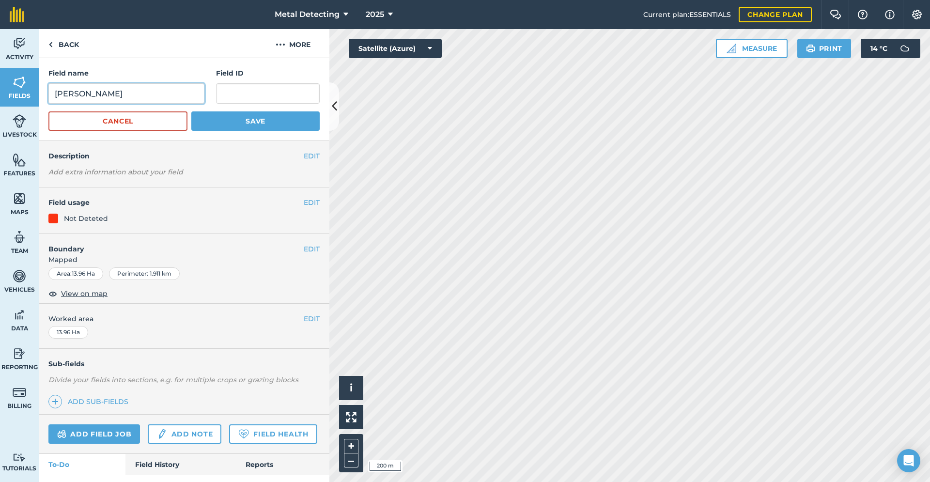
drag, startPoint x: 79, startPoint y: 95, endPoint x: 29, endPoint y: 90, distance: 50.2
click at [48, 90] on input "[PERSON_NAME]" at bounding box center [126, 93] width 156 height 20
type input "not sure [PERSON_NAME]"
click at [242, 122] on button "Save" at bounding box center [255, 120] width 128 height 19
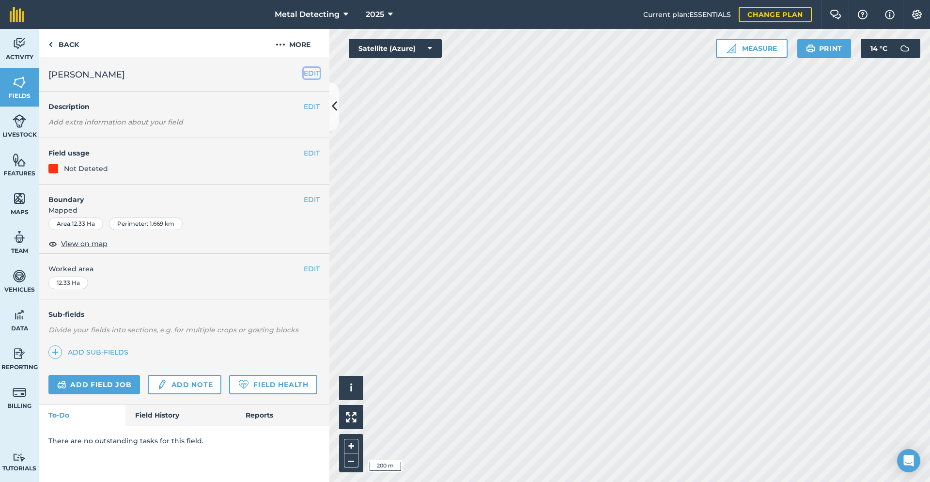
click at [309, 72] on button "EDIT" at bounding box center [312, 73] width 16 height 11
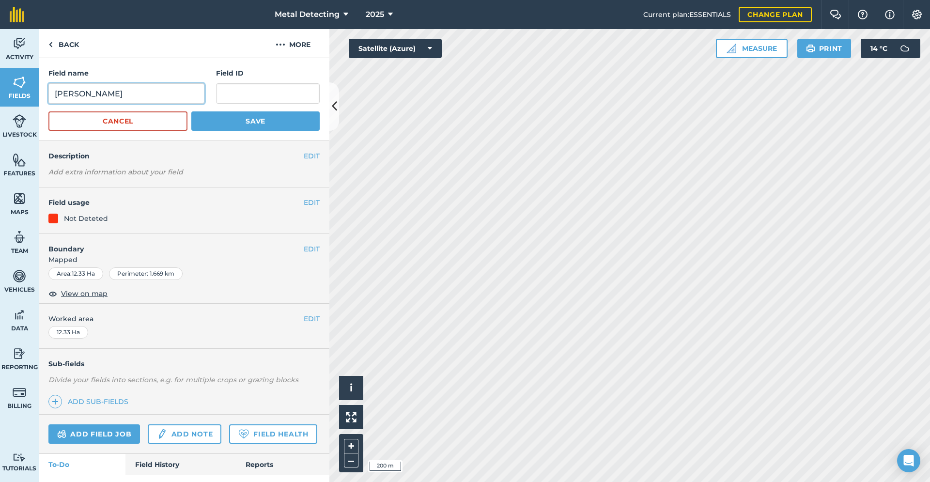
drag, startPoint x: 79, startPoint y: 93, endPoint x: 0, endPoint y: 111, distance: 80.8
click at [48, 104] on input "[PERSON_NAME]" at bounding box center [126, 93] width 156 height 20
type input "not sure [PERSON_NAME]"
click at [214, 126] on button "Save" at bounding box center [255, 120] width 128 height 19
